Goal: Information Seeking & Learning: Understand process/instructions

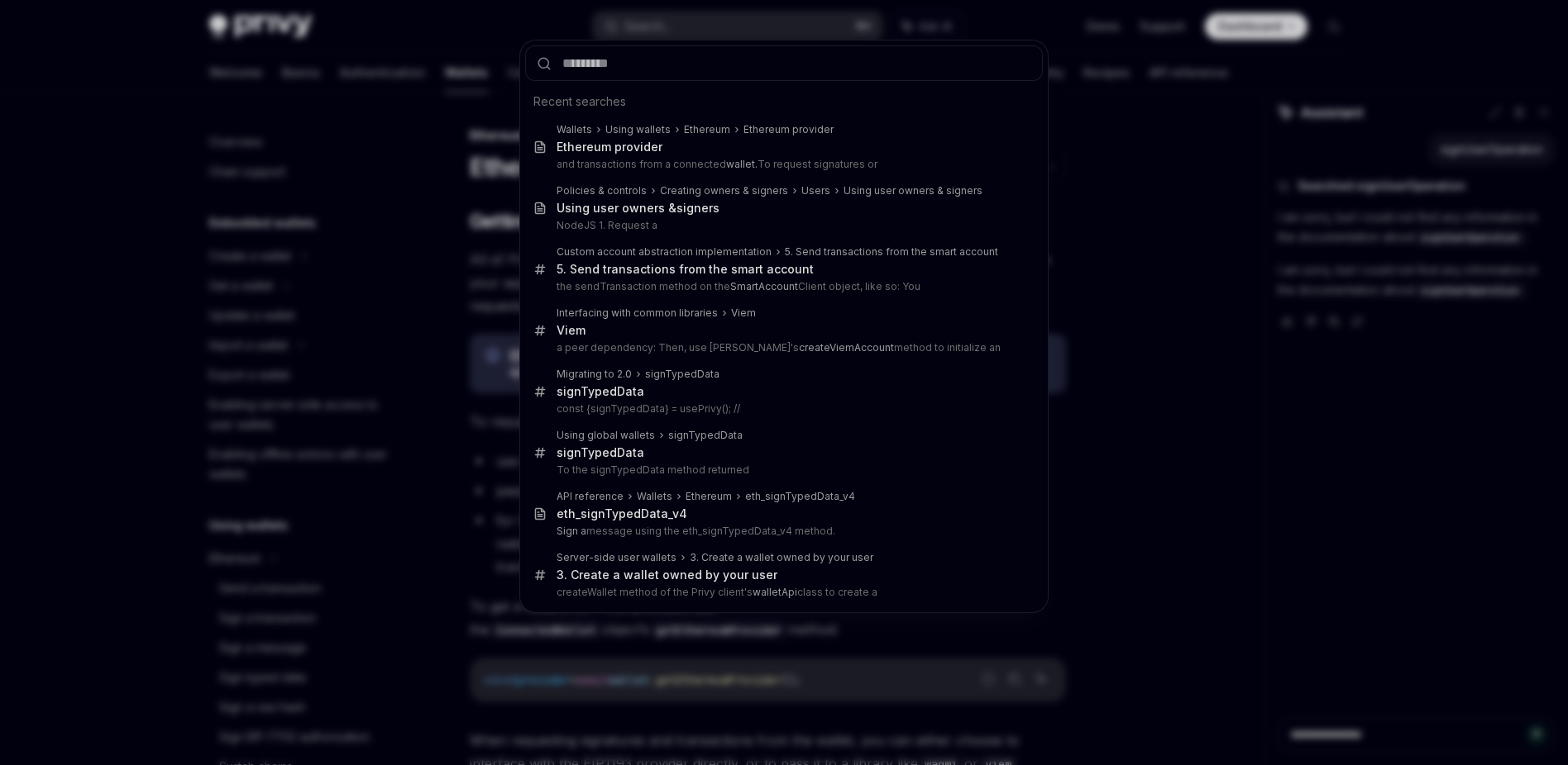
scroll to position [368, 0]
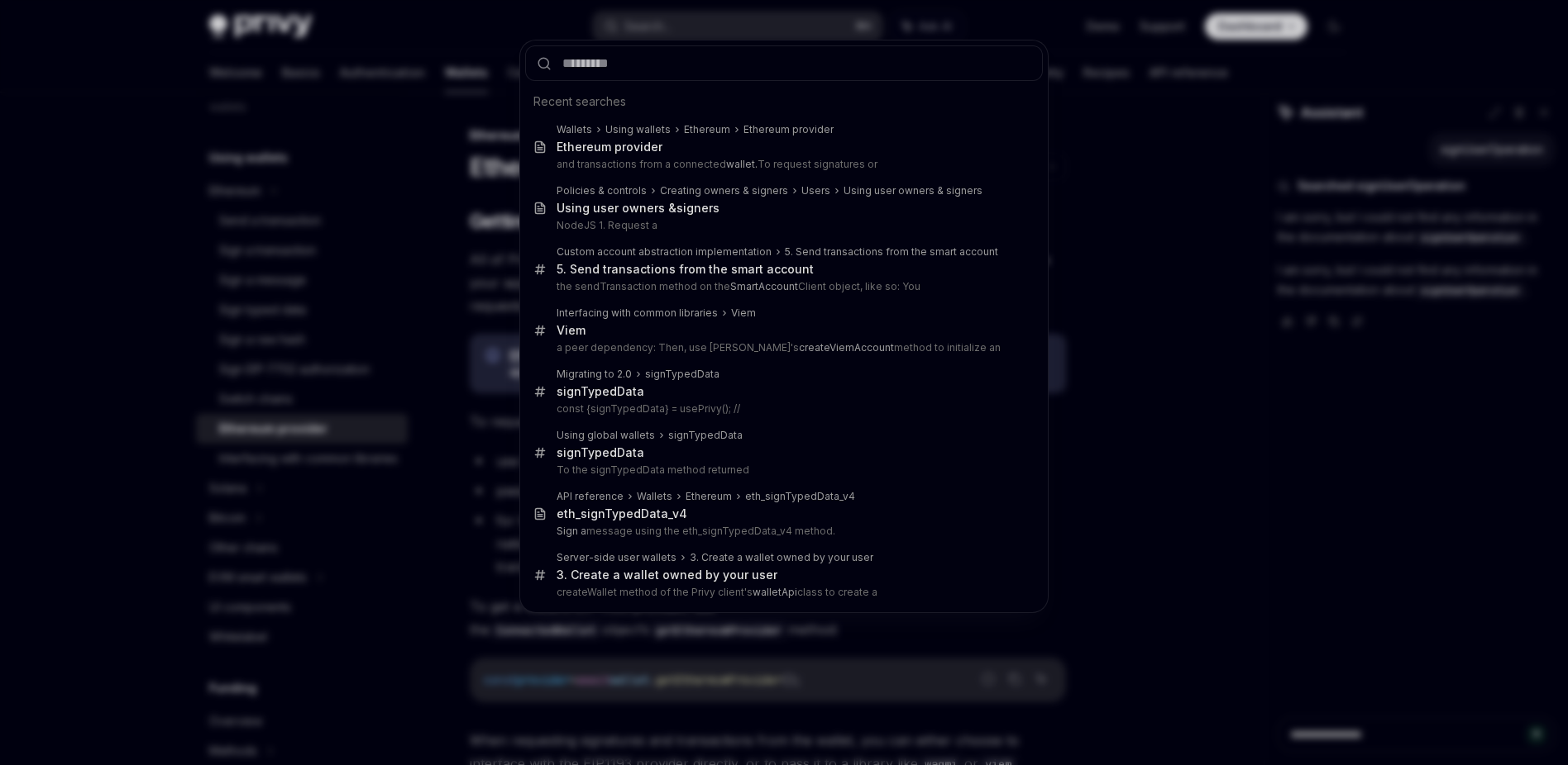
type input "*********"
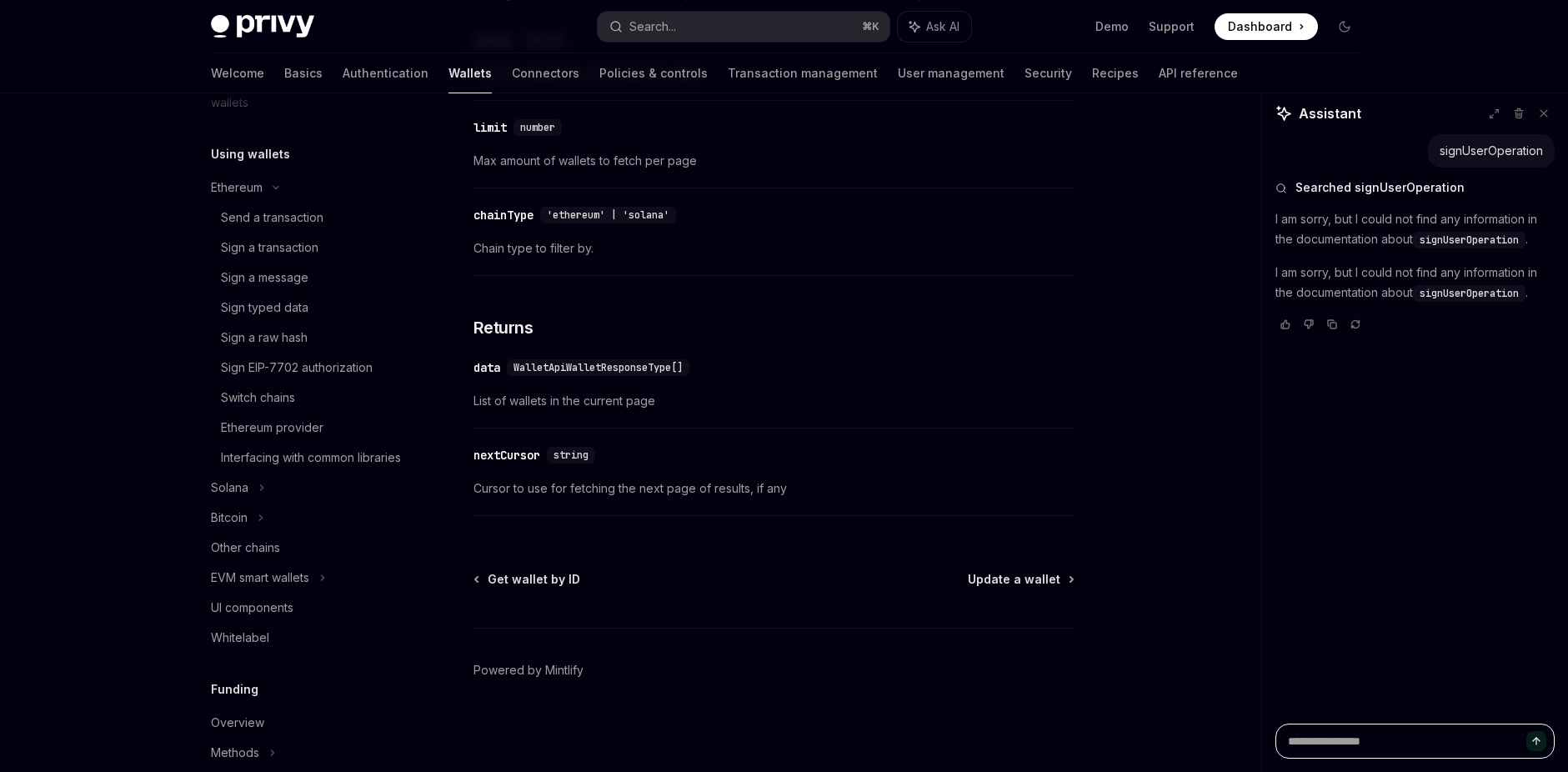
scroll to position [480, 0]
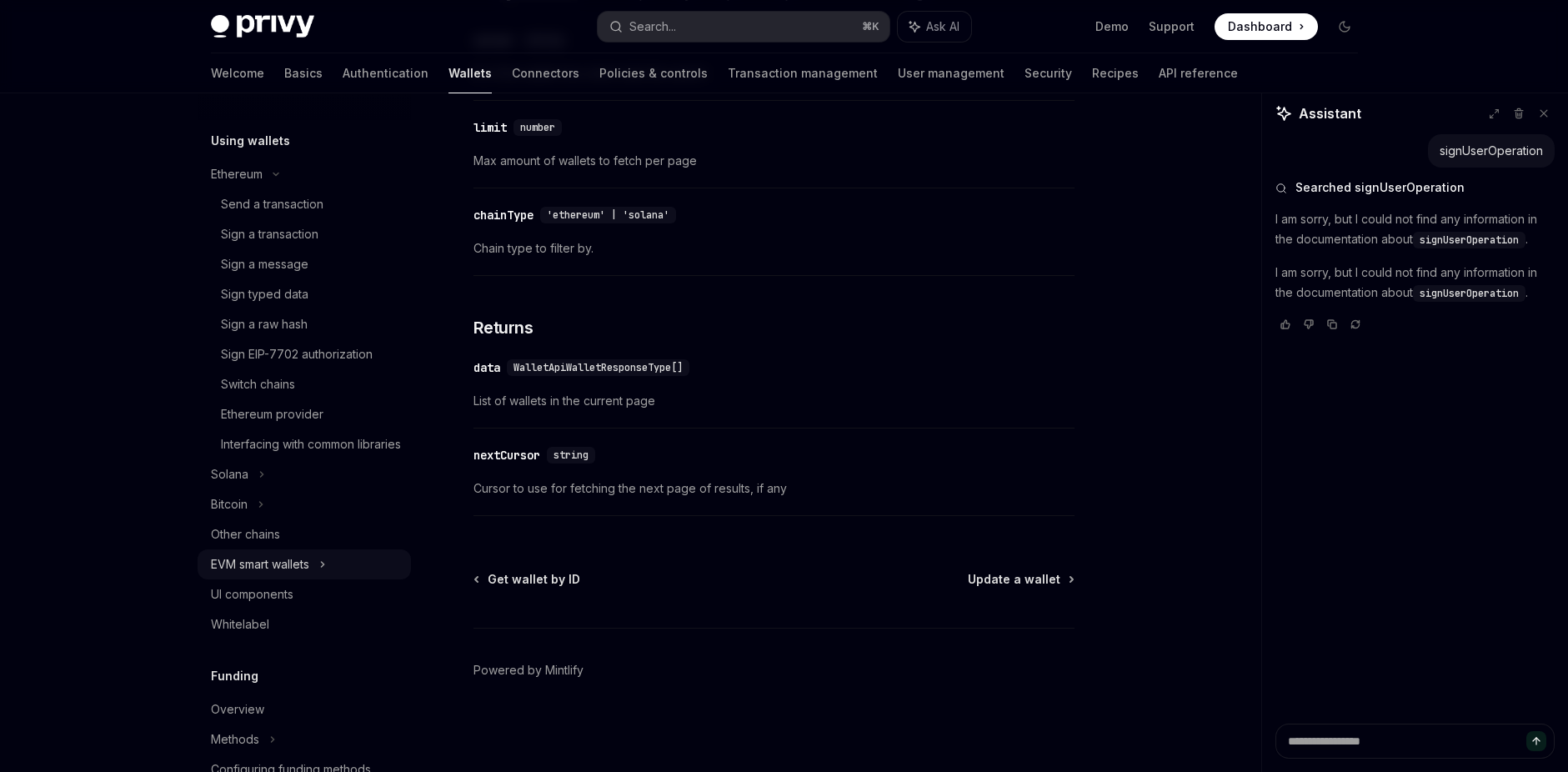
click at [309, 575] on div "EVM smart wallets" at bounding box center [260, 565] width 98 height 20
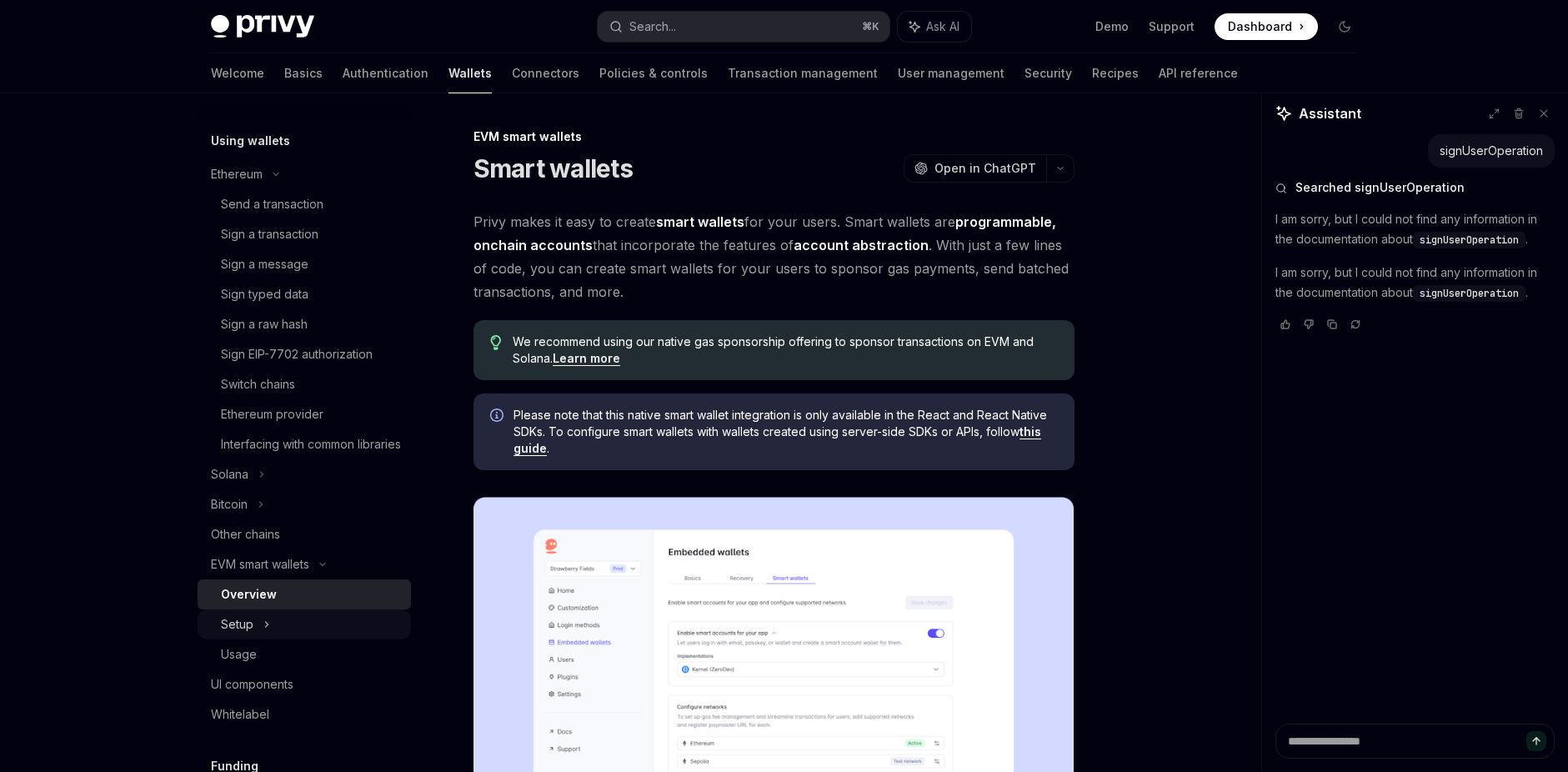
click at [261, 637] on div "Setup" at bounding box center [304, 625] width 214 height 30
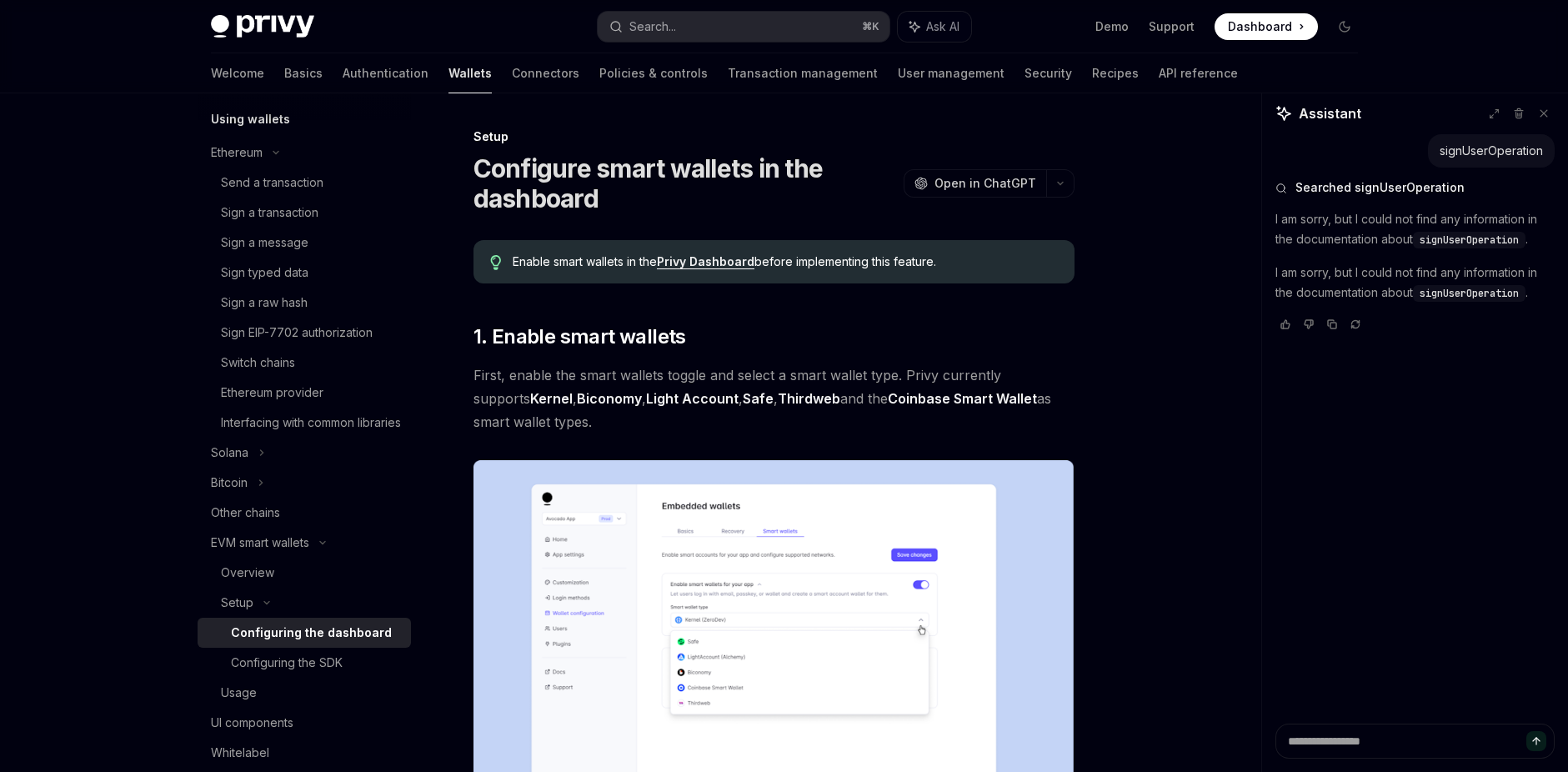
scroll to position [516, 0]
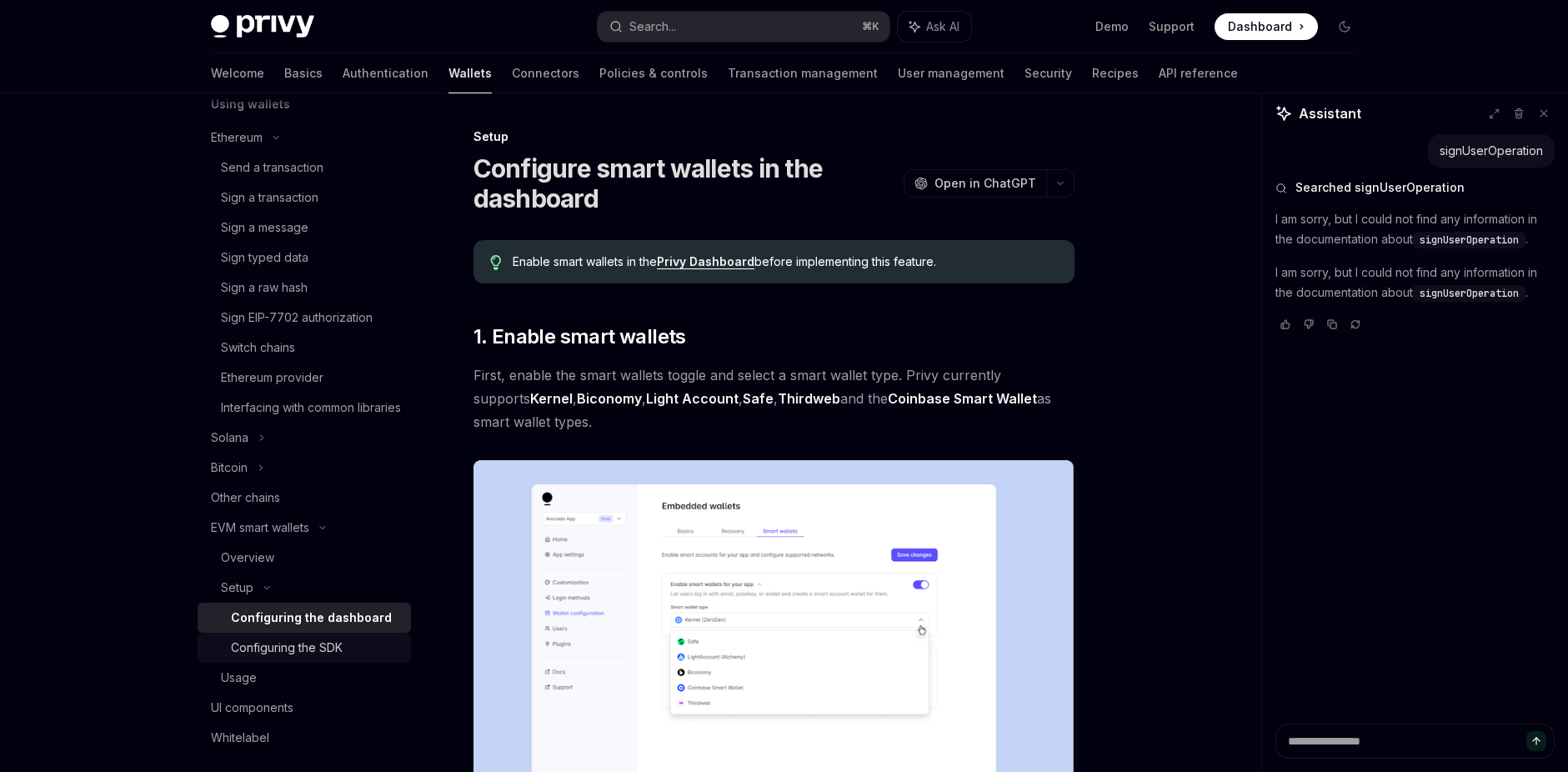
click at [286, 659] on div "Configuring the SDK" at bounding box center [286, 648] width 111 height 20
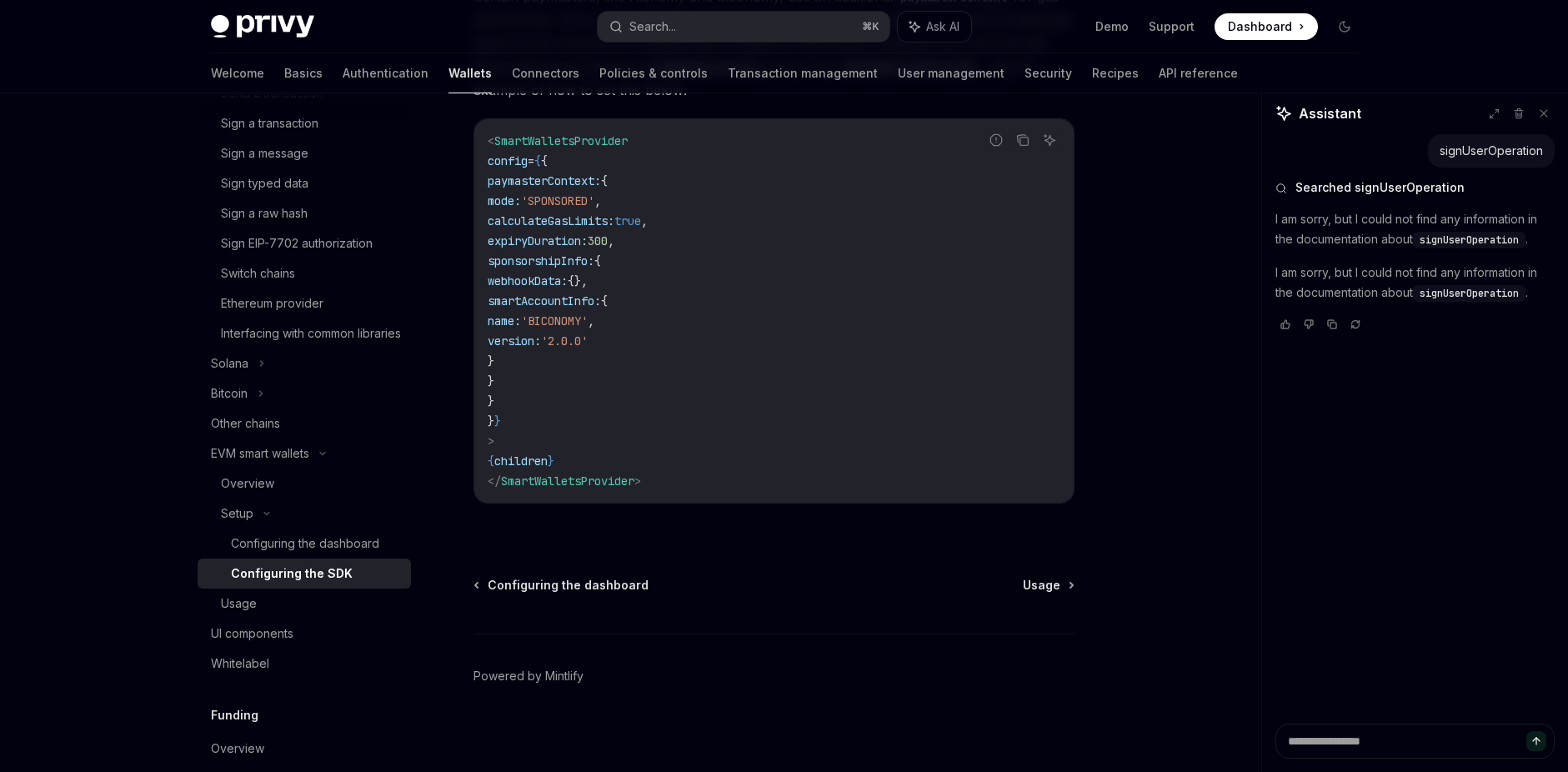
scroll to position [1400, 0]
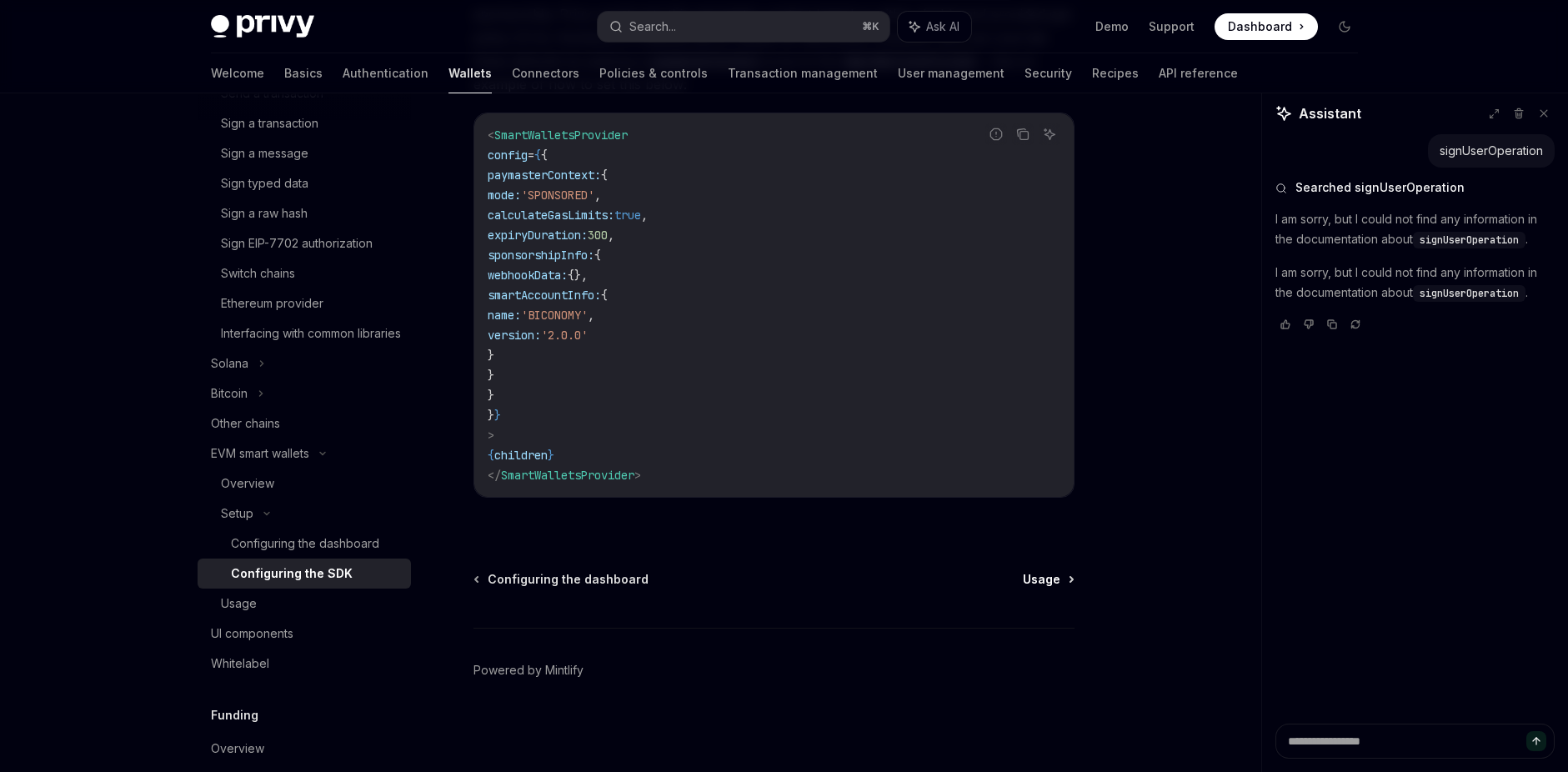
click at [1063, 583] on link "Usage" at bounding box center [1048, 579] width 50 height 17
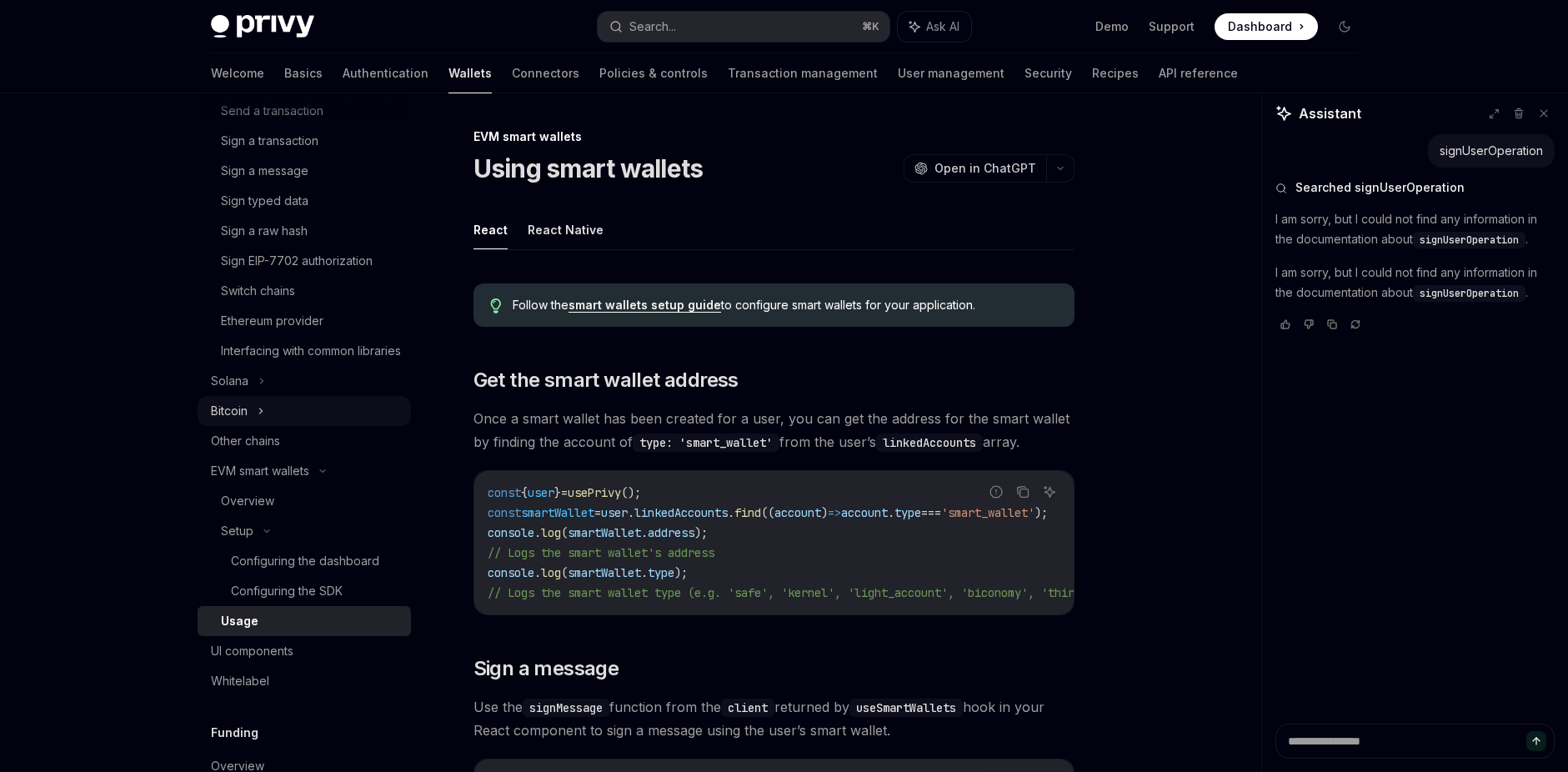
scroll to position [452, 0]
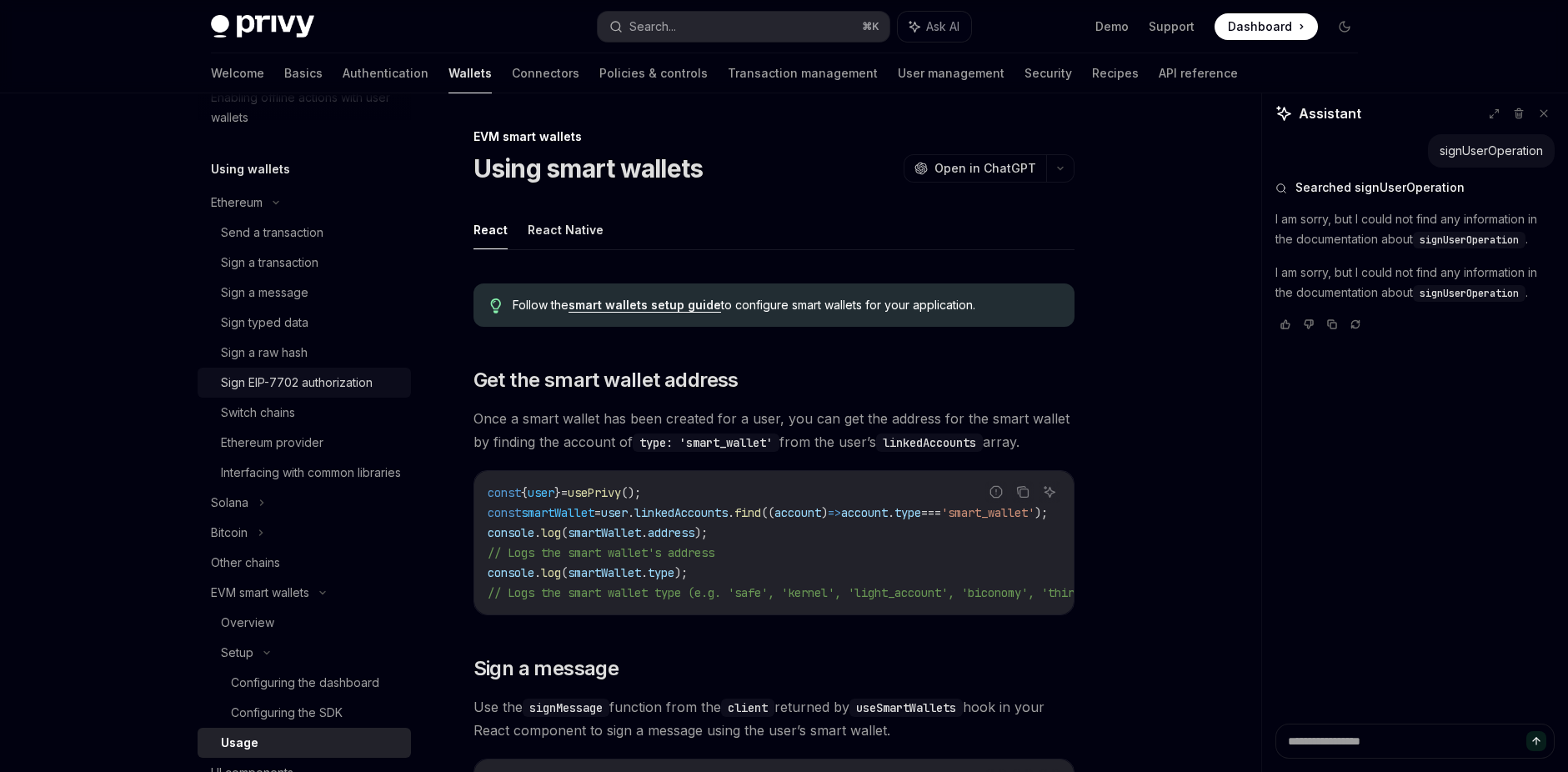
click at [317, 392] on div "Sign EIP-7702 authorization" at bounding box center [296, 383] width 152 height 20
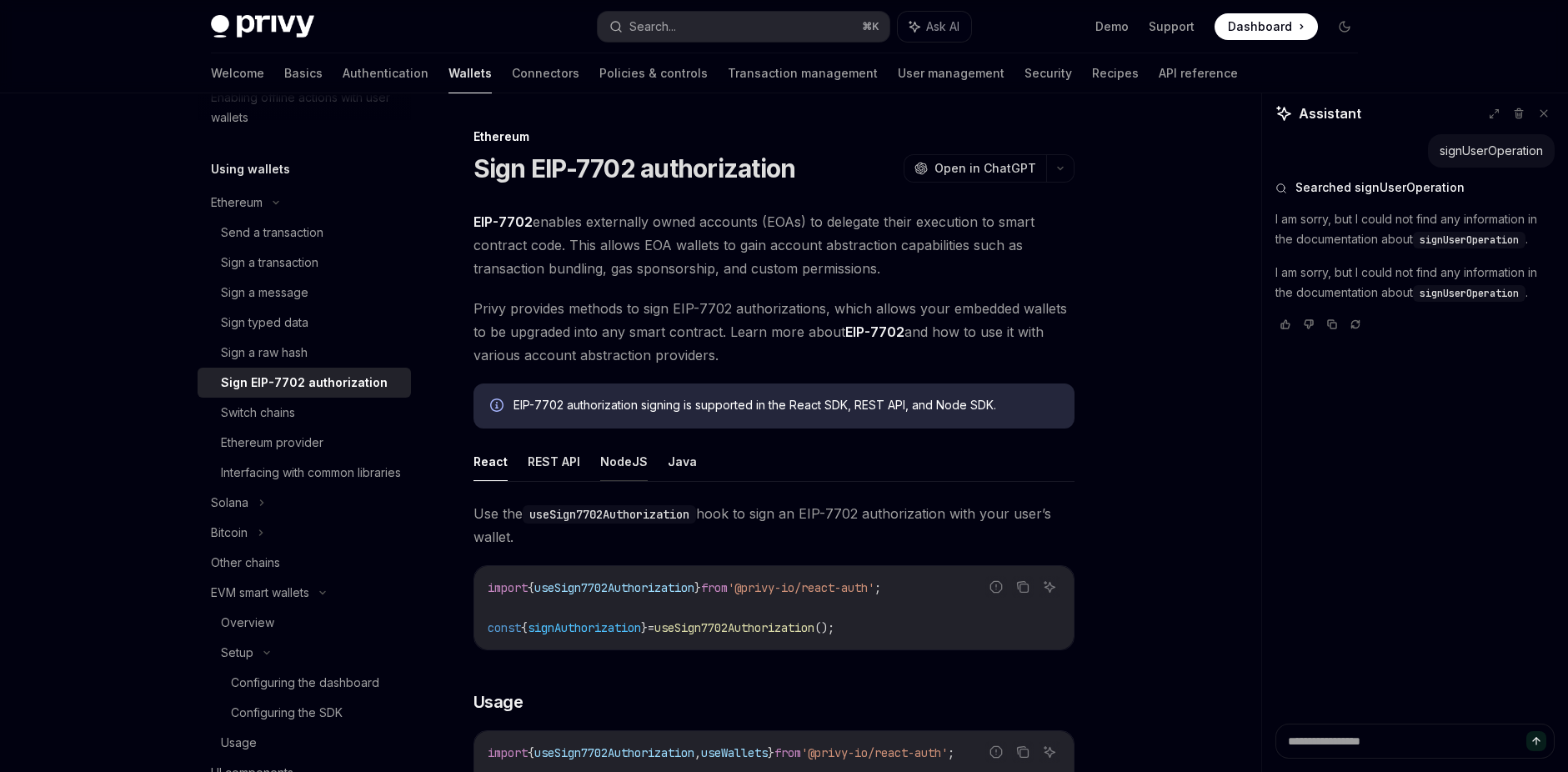
click at [602, 462] on button "NodeJS" at bounding box center [624, 461] width 48 height 39
type textarea "*"
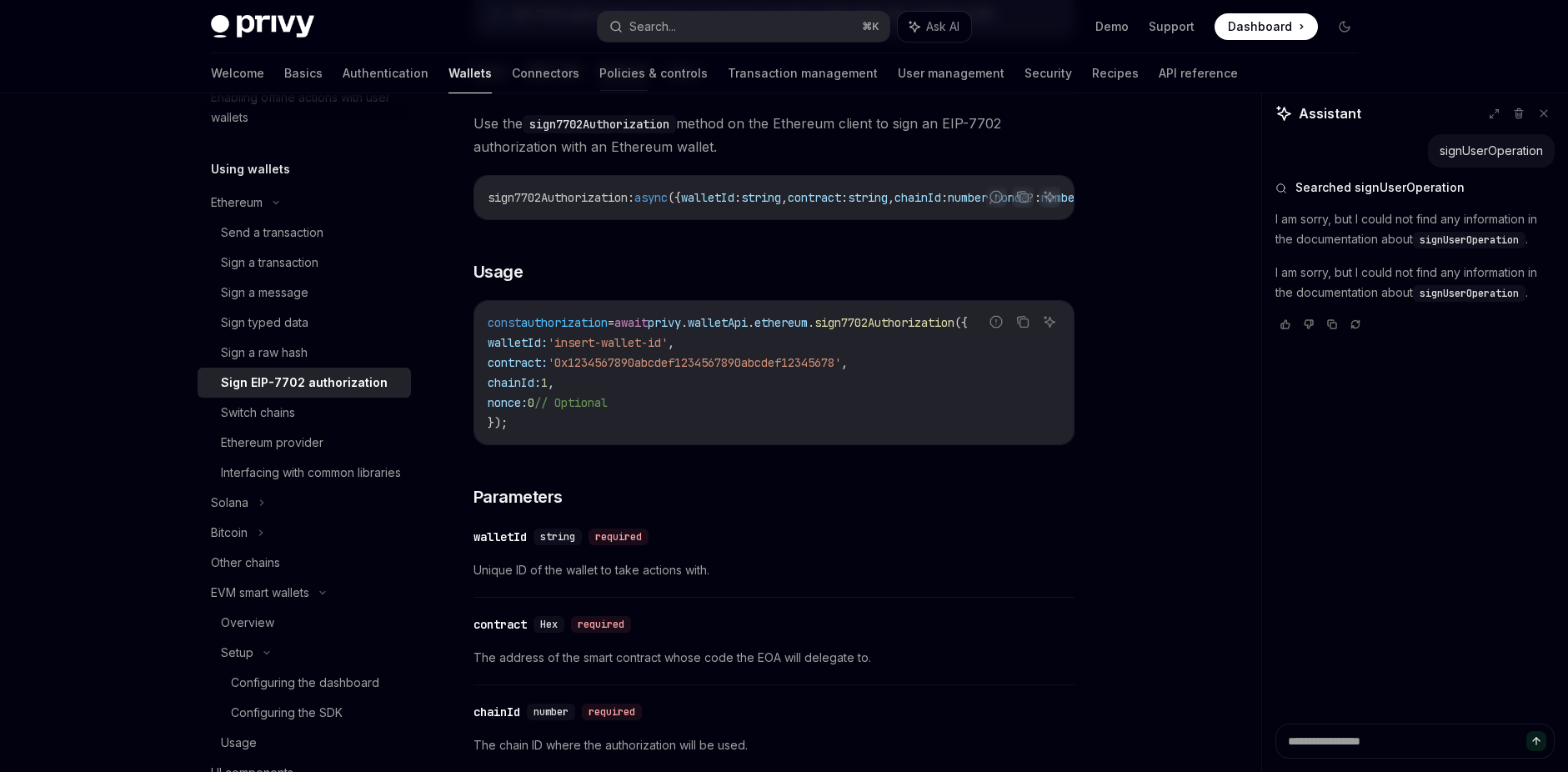
scroll to position [384, 0]
